Goal: Transaction & Acquisition: Purchase product/service

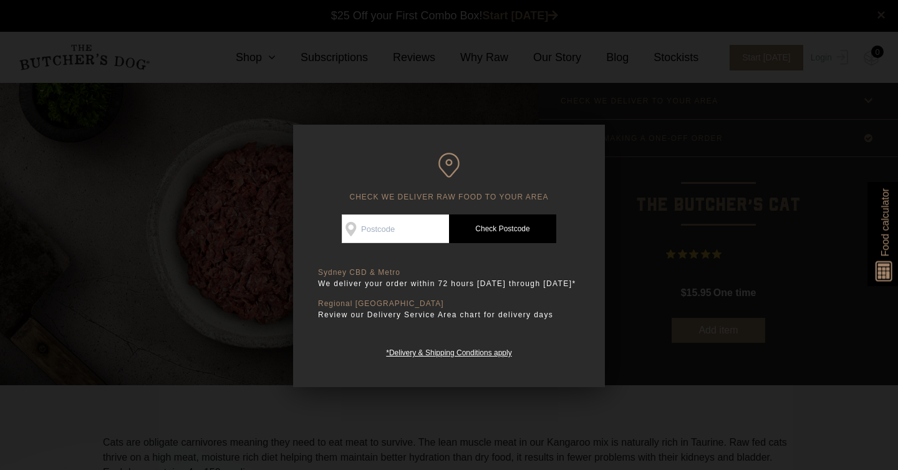
scroll to position [1, 0]
click at [393, 228] on input "Check Availability At" at bounding box center [395, 229] width 107 height 29
type input "2044"
click at [489, 230] on link "Check Postcode" at bounding box center [502, 229] width 107 height 29
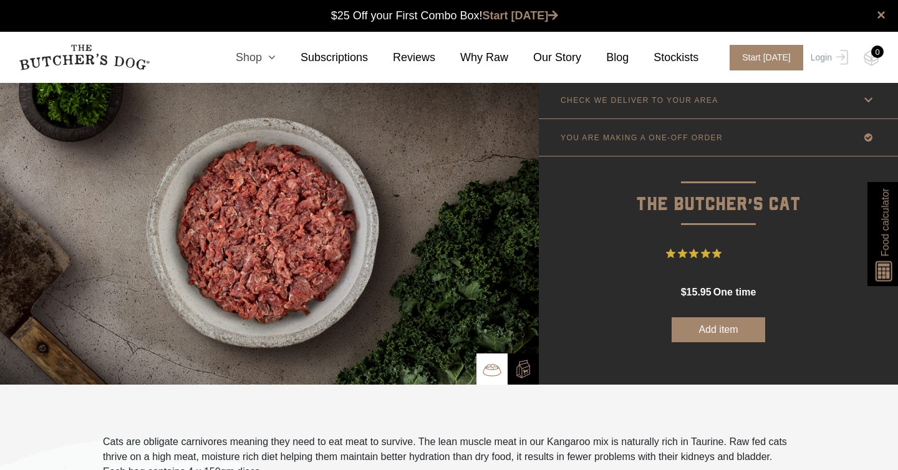
click at [268, 57] on icon at bounding box center [269, 57] width 14 height 11
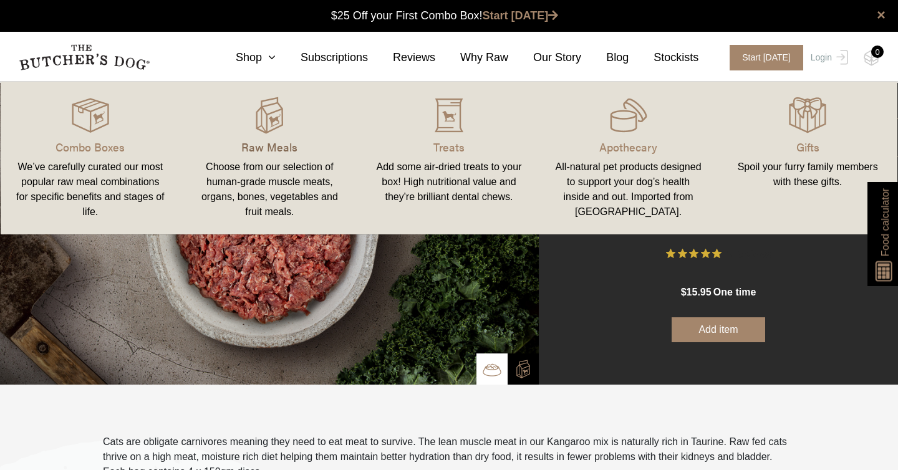
click at [268, 149] on p "Raw Meals" at bounding box center [270, 147] width 150 height 17
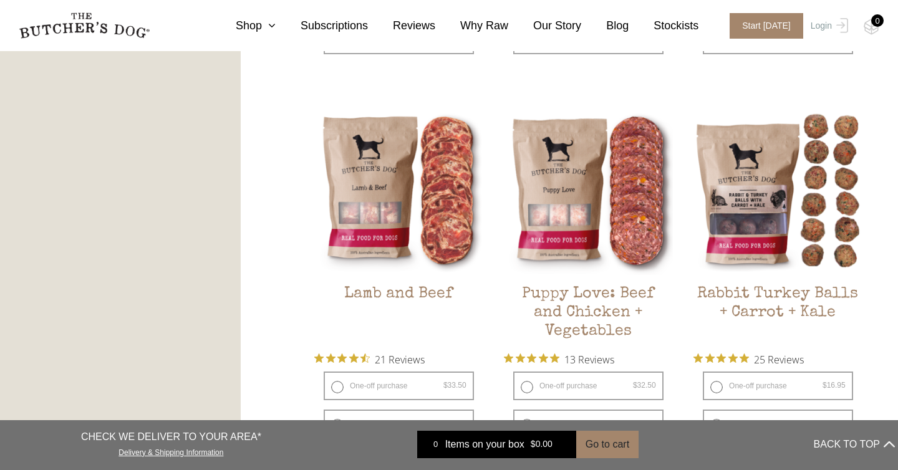
scroll to position [697, 0]
